Goal: Navigation & Orientation: Find specific page/section

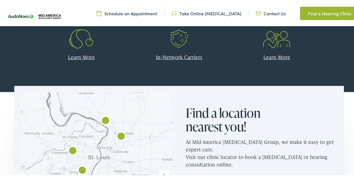
scroll to position [307, 0]
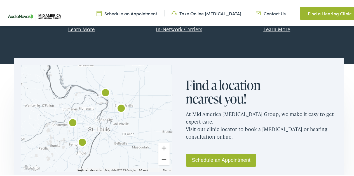
click at [224, 159] on link "Schedule an Appointment" at bounding box center [221, 159] width 70 height 13
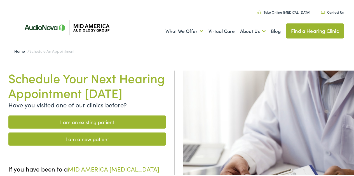
click at [89, 128] on link "I am an existing patient" at bounding box center [86, 121] width 157 height 13
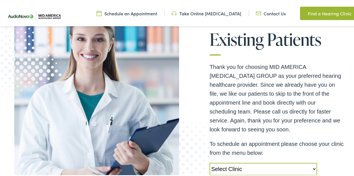
scroll to position [168, 0]
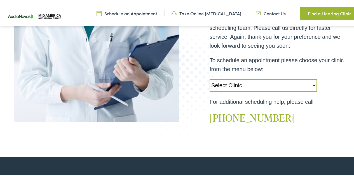
click at [309, 84] on select "Select Clinic Alton-IL-AudioNova 3511 College Ave Creve Coeur-MO-AudioNova 1235…" at bounding box center [262, 84] width 107 height 13
select select "https://midamerica.alpacaaudiology.com/locations/st-louis-mo/"
click at [209, 78] on select "Select Clinic Alton-IL-AudioNova 3511 College Ave Creve Coeur-MO-AudioNova 1235…" at bounding box center [262, 84] width 107 height 13
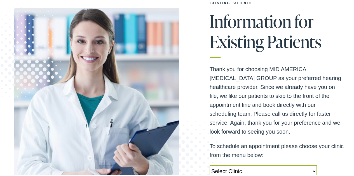
scroll to position [0, 0]
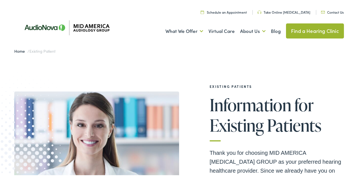
click at [309, 29] on link "Find a Hearing Clinic" at bounding box center [315, 29] width 58 height 15
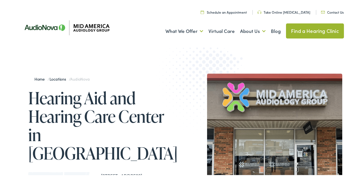
click at [223, 10] on link "Schedule an Appointment" at bounding box center [223, 11] width 46 height 5
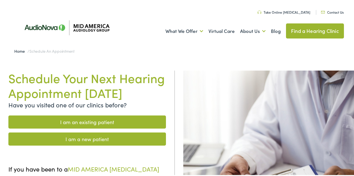
click at [90, 128] on link "I am an existing patient" at bounding box center [86, 121] width 157 height 13
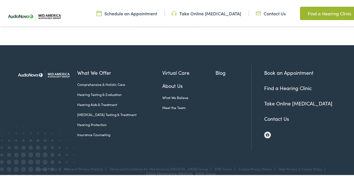
scroll to position [289, 0]
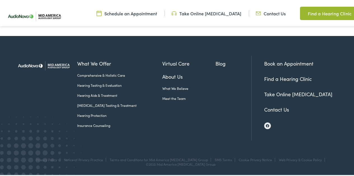
click at [283, 78] on link "Find a Hearing Clinic" at bounding box center [288, 77] width 48 height 7
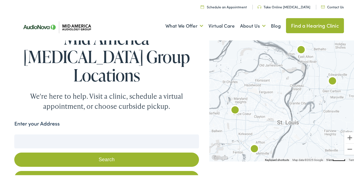
click at [38, 134] on input "Enter your Address" at bounding box center [106, 141] width 184 height 14
click at [101, 152] on button "Search" at bounding box center [106, 159] width 184 height 14
click at [105, 152] on button "Search" at bounding box center [106, 159] width 184 height 14
click at [106, 152] on button "Search" at bounding box center [106, 159] width 184 height 14
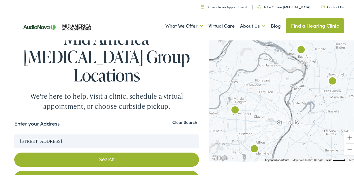
click at [105, 170] on link "Find My Location" at bounding box center [106, 177] width 184 height 14
type input "Ballwin, Missouri"
click at [106, 170] on link "Find My Location" at bounding box center [106, 177] width 184 height 14
click at [308, 21] on link "Find a Hearing Clinic" at bounding box center [315, 24] width 58 height 15
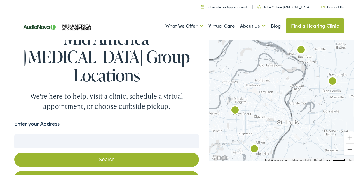
click at [303, 25] on link "Find a Hearing Clinic" at bounding box center [315, 24] width 58 height 15
click at [233, 109] on img "AudioNova" at bounding box center [235, 110] width 18 height 18
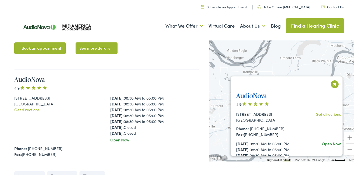
scroll to position [220, 0]
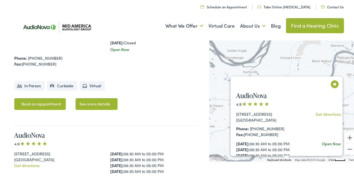
click at [85, 97] on link "See more details" at bounding box center [96, 103] width 42 height 12
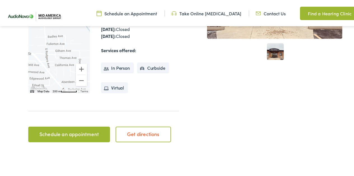
scroll to position [112, 0]
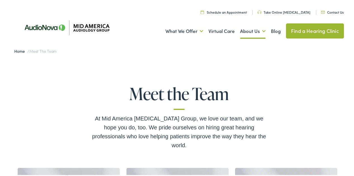
click at [306, 28] on link "Find a Hearing Clinic" at bounding box center [315, 29] width 58 height 15
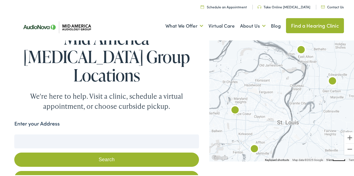
click at [239, 101] on div at bounding box center [283, 99] width 149 height 123
